Goal: Information Seeking & Learning: Learn about a topic

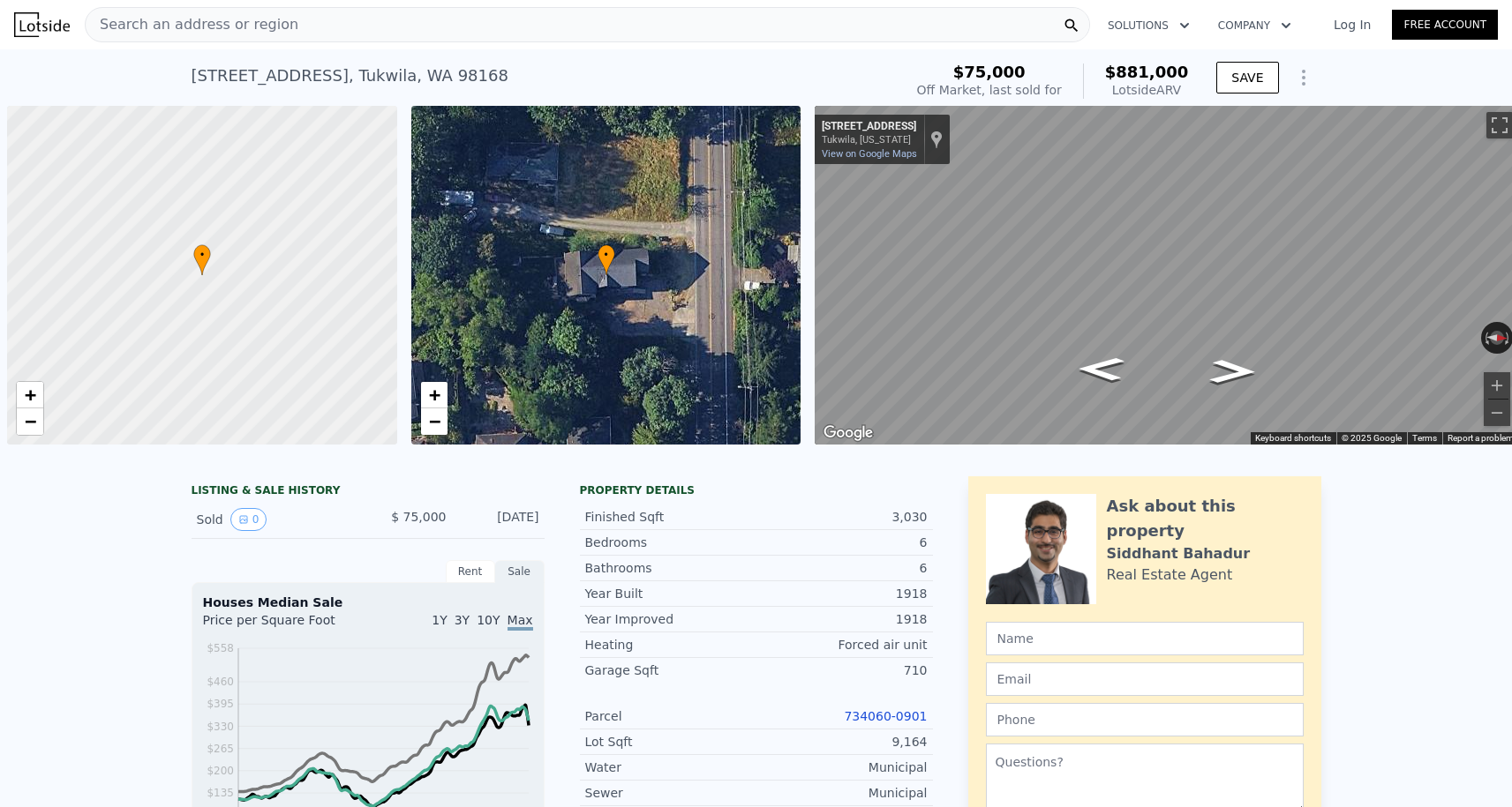
scroll to position [0, 7]
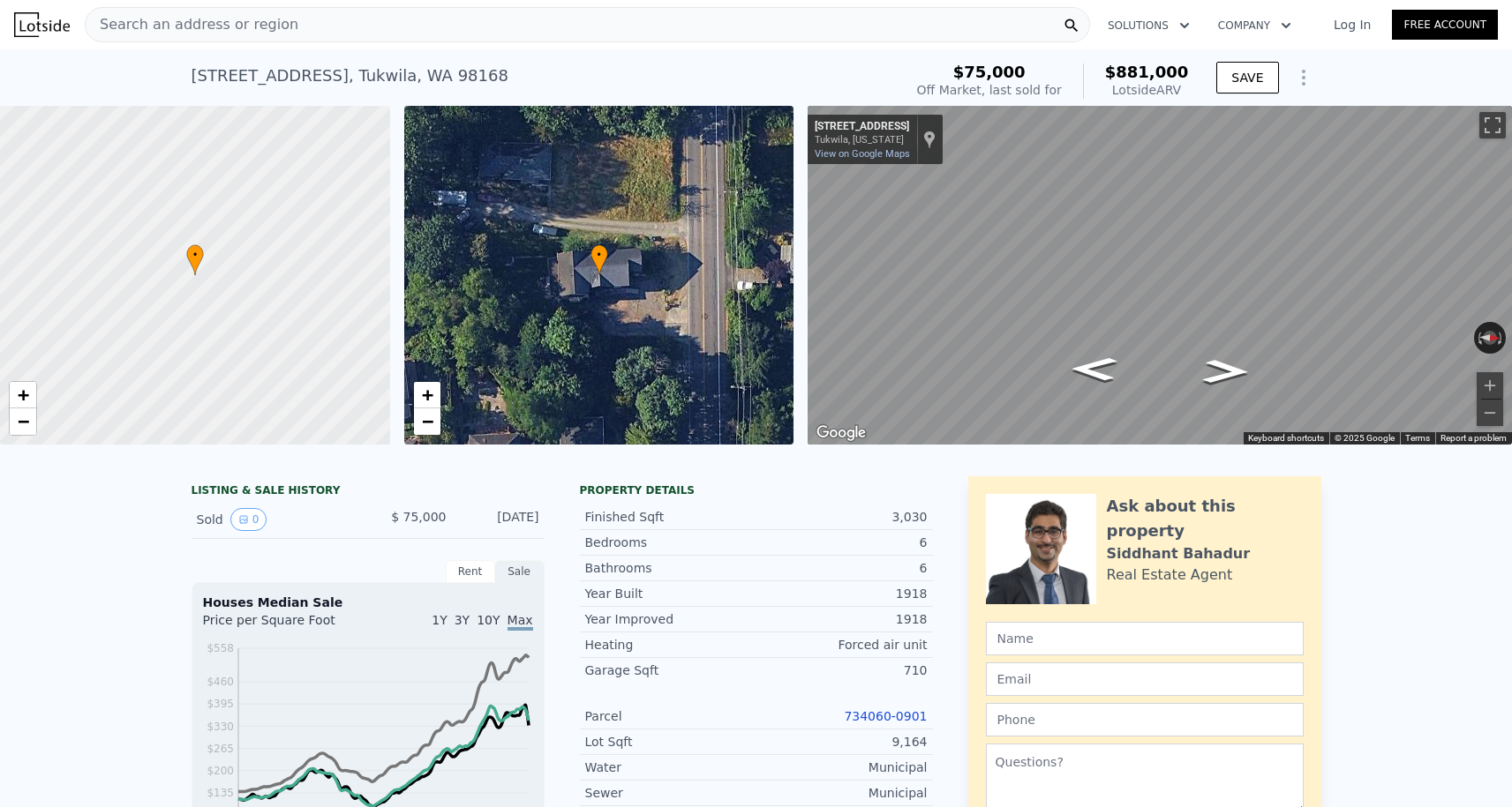
click at [289, 26] on div "Search an address or region" at bounding box center [587, 24] width 1005 height 35
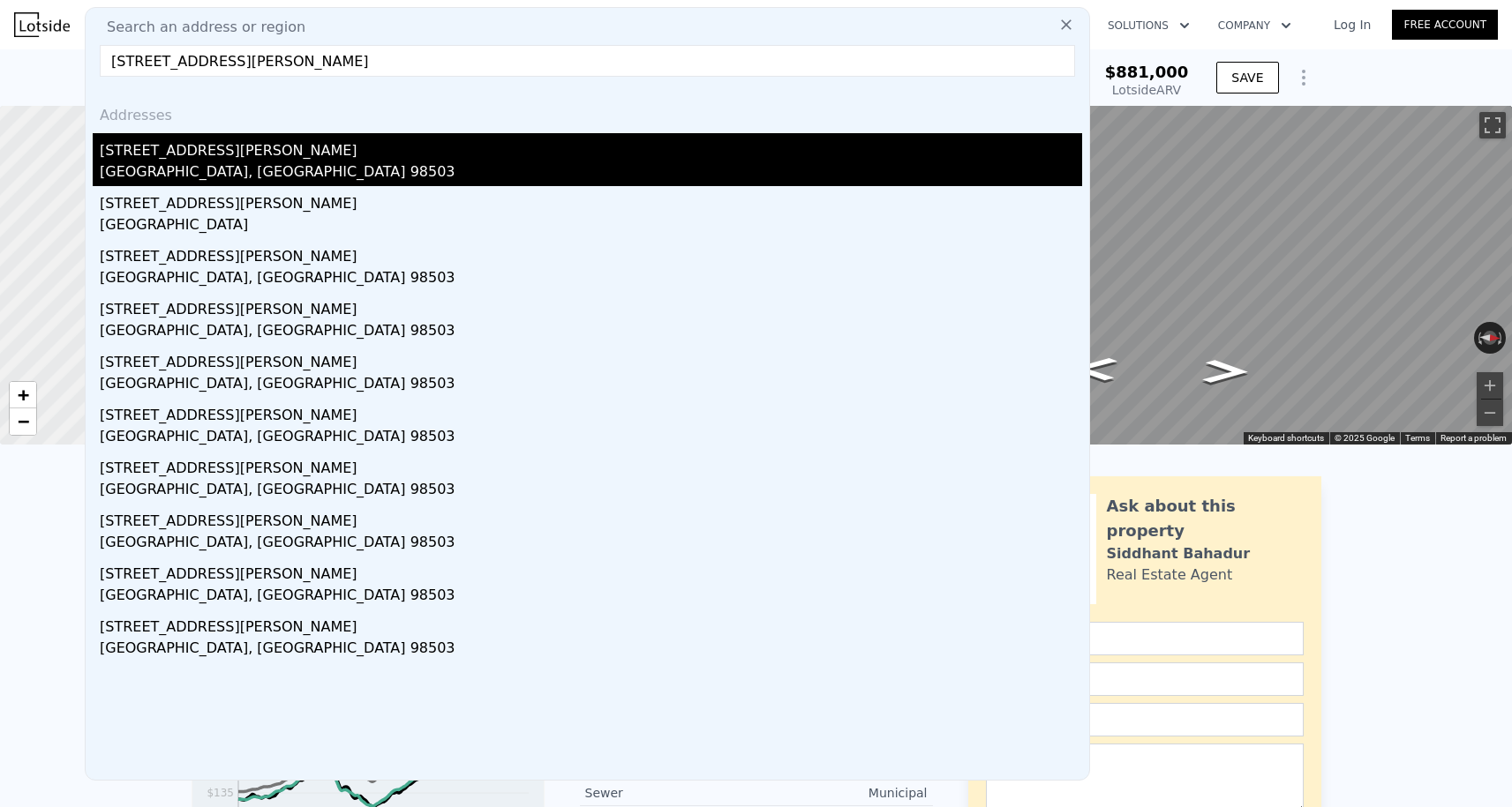
type input "[STREET_ADDRESS][PERSON_NAME]"
click at [189, 163] on div "[GEOGRAPHIC_DATA], [GEOGRAPHIC_DATA] 98503" at bounding box center [591, 174] width 983 height 25
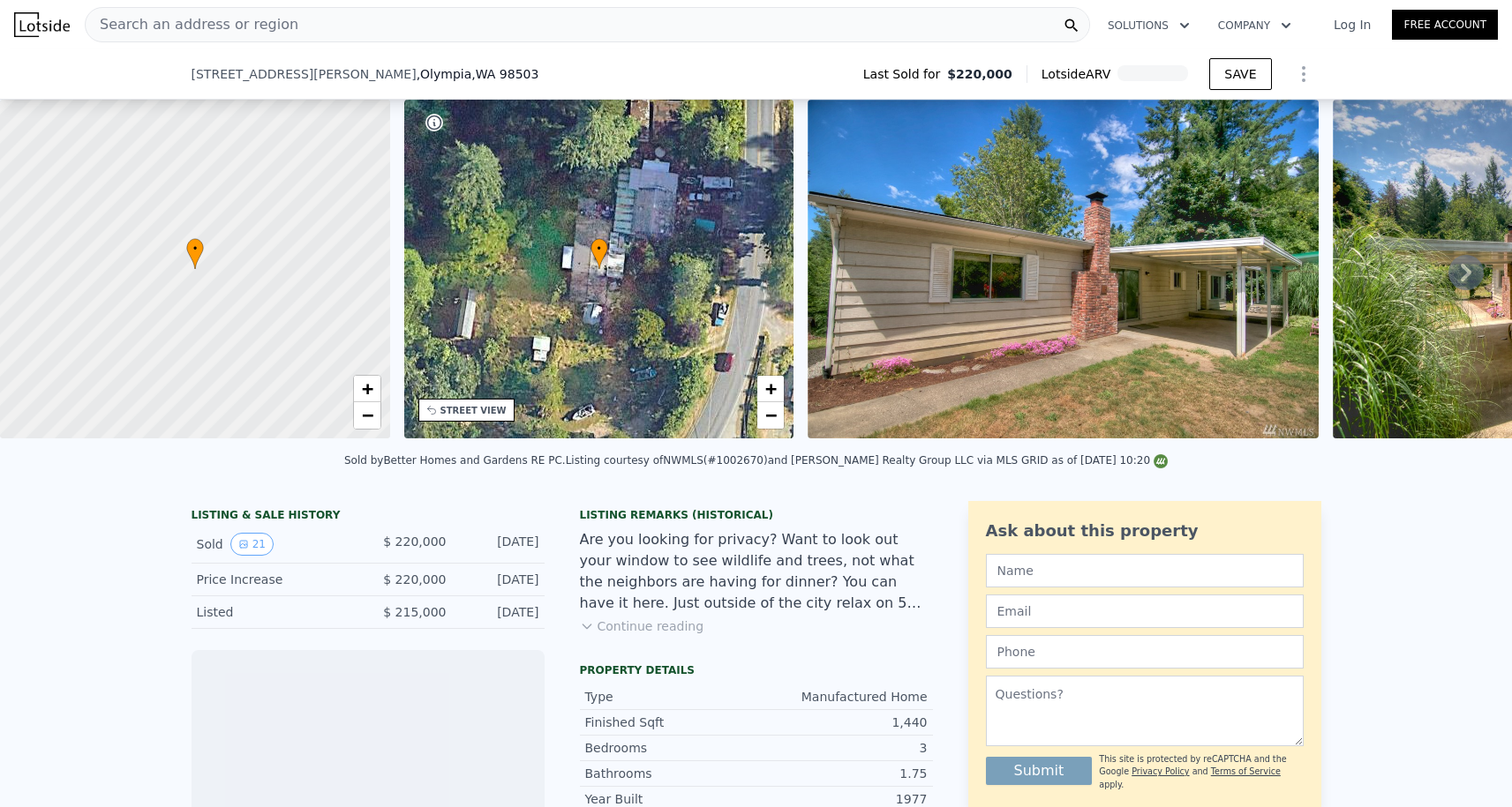
scroll to position [441, 0]
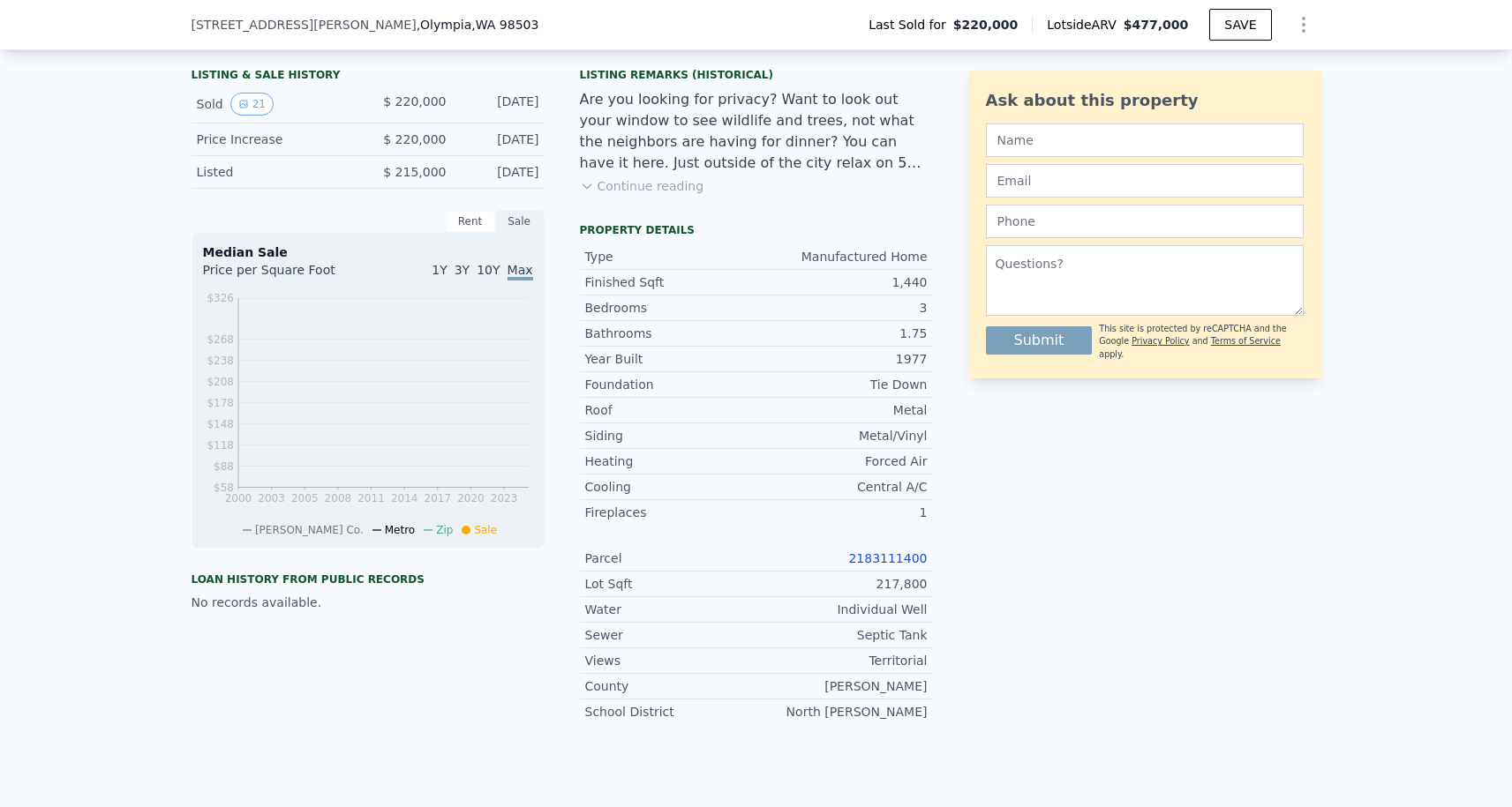
click at [900, 568] on div "Parcel 2183111400" at bounding box center [756, 559] width 353 height 26
click at [900, 566] on div "2183111400" at bounding box center [842, 559] width 172 height 18
click at [900, 561] on link "2183111400" at bounding box center [888, 559] width 79 height 14
click at [895, 552] on link "2183111400" at bounding box center [888, 559] width 79 height 14
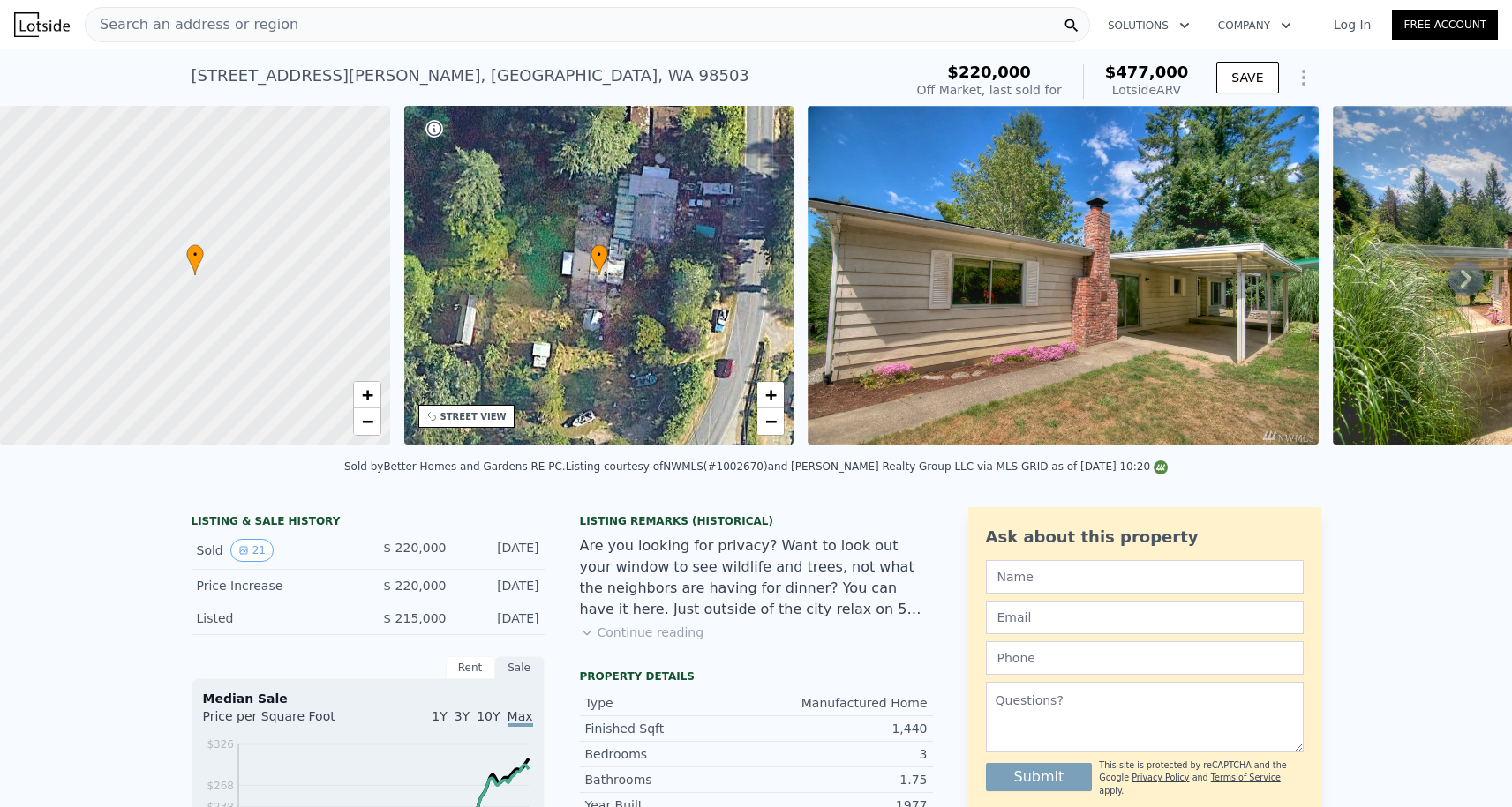
scroll to position [0, 0]
click at [185, 33] on span "Search an address or region" at bounding box center [192, 25] width 213 height 21
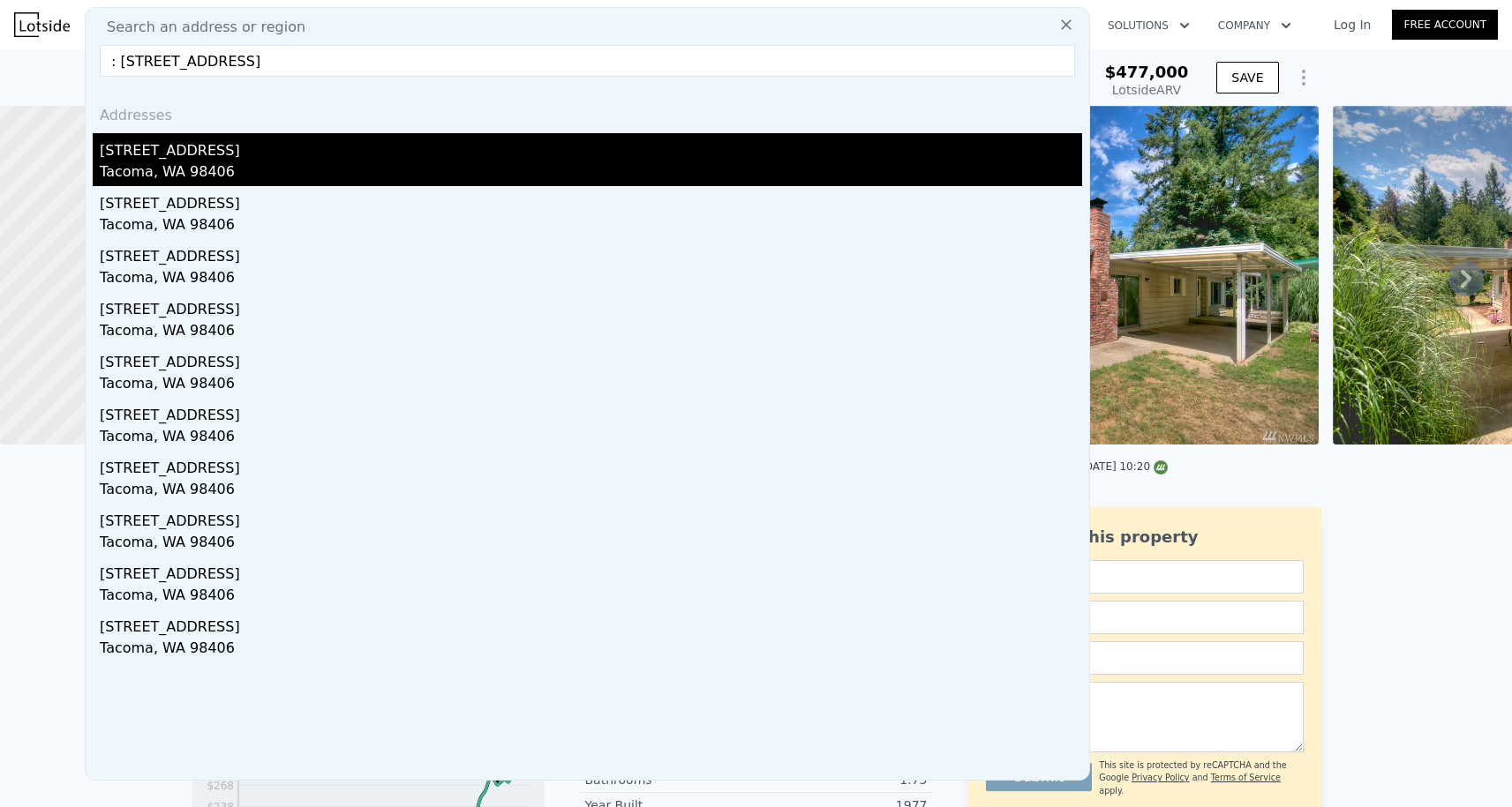
type input ": [STREET_ADDRESS]"
click at [121, 150] on div "[STREET_ADDRESS]" at bounding box center [591, 147] width 983 height 29
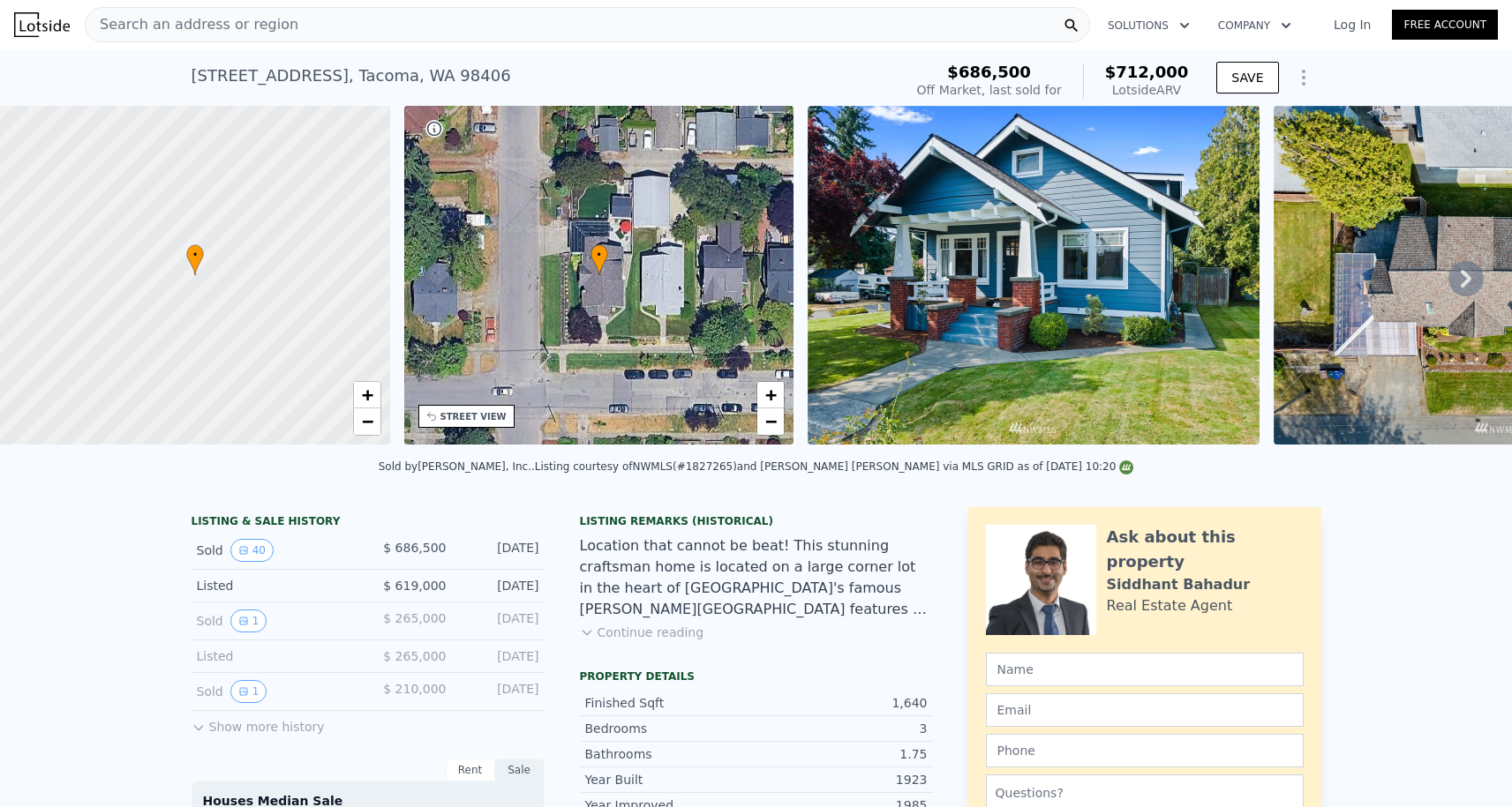
click at [341, 21] on div "Search an address or region" at bounding box center [587, 24] width 1005 height 35
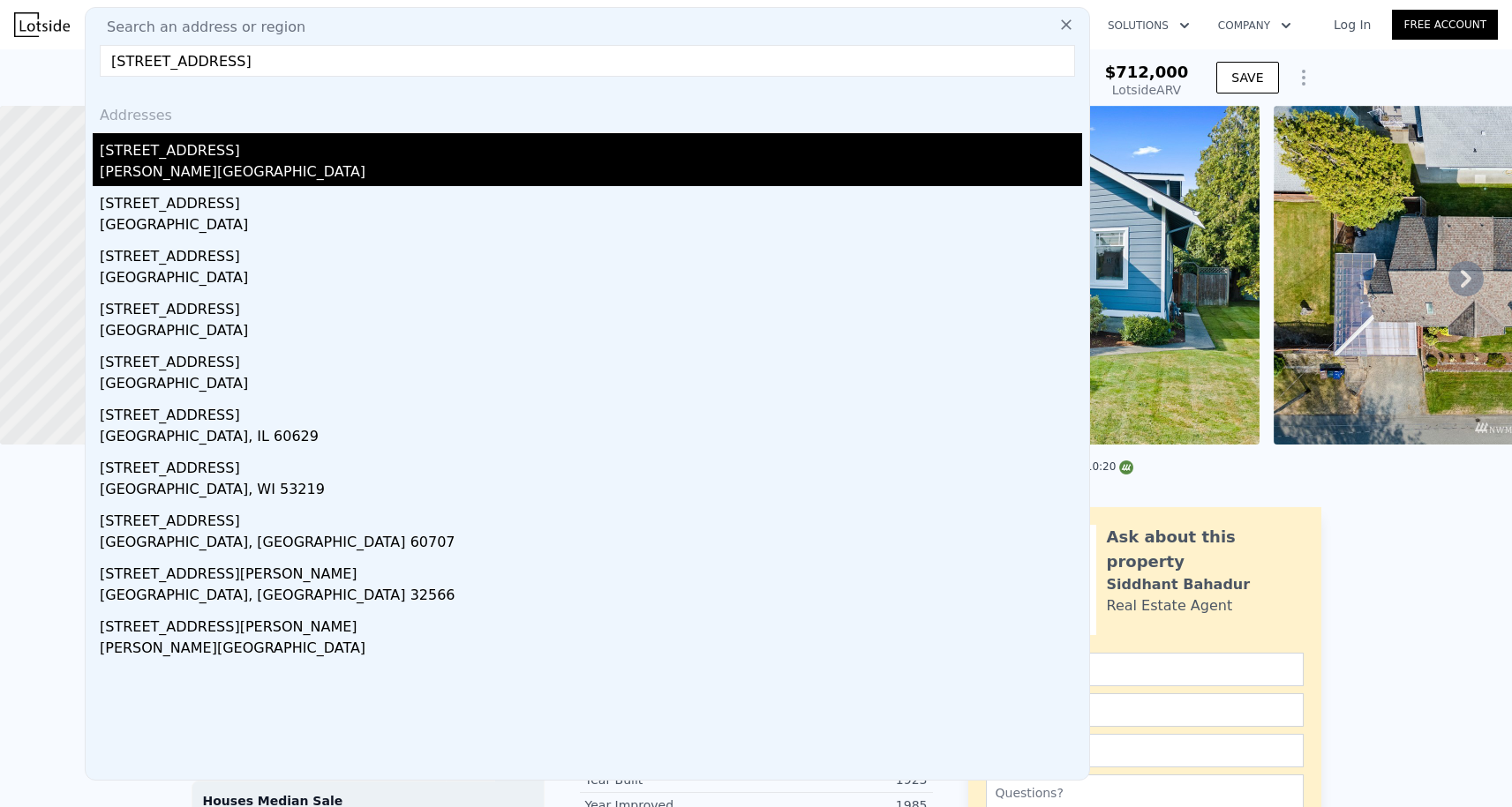
type input "[STREET_ADDRESS]"
click at [269, 154] on div "[STREET_ADDRESS]" at bounding box center [591, 147] width 983 height 29
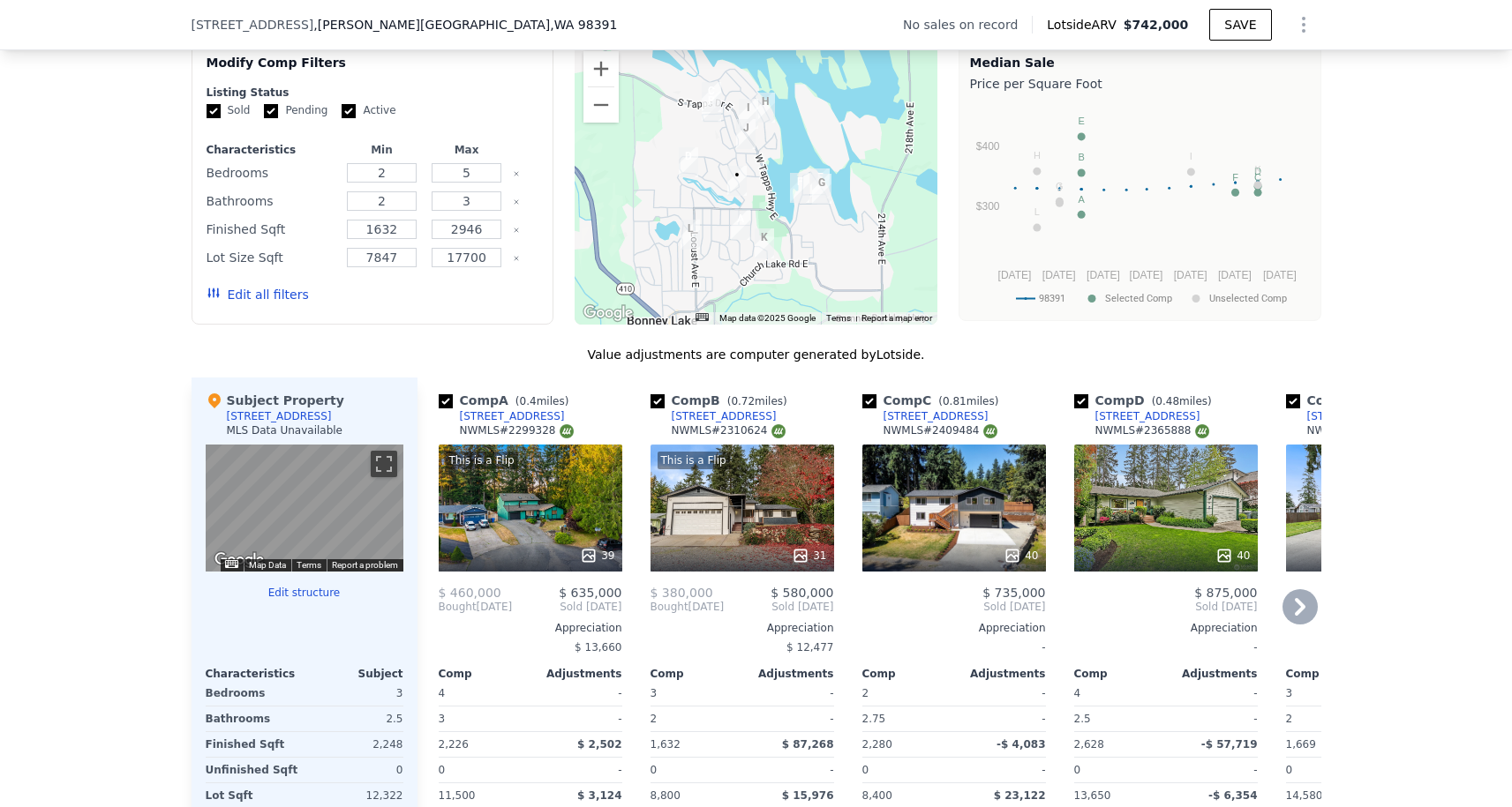
scroll to position [1674, 0]
